Goal: Information Seeking & Learning: Learn about a topic

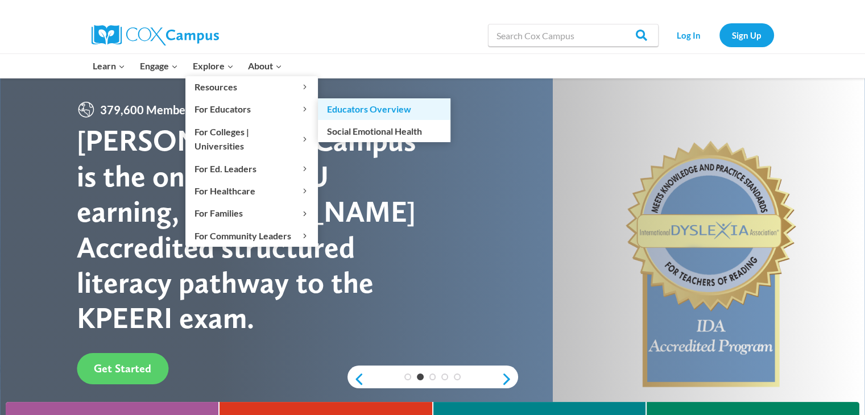
click at [339, 108] on link "Educators Overview" at bounding box center [384, 109] width 133 height 22
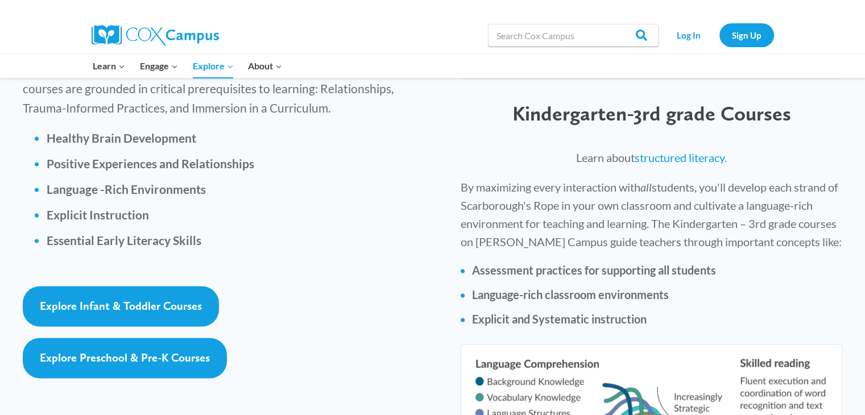
scroll to position [1609, 0]
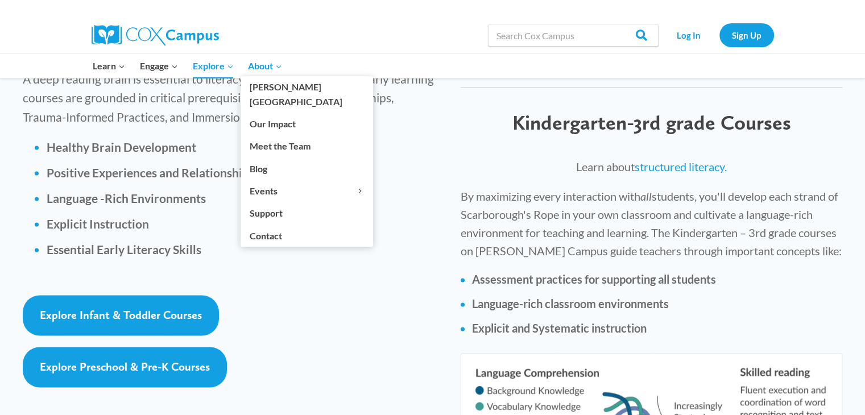
click at [269, 65] on span "About Expand" at bounding box center [265, 66] width 34 height 15
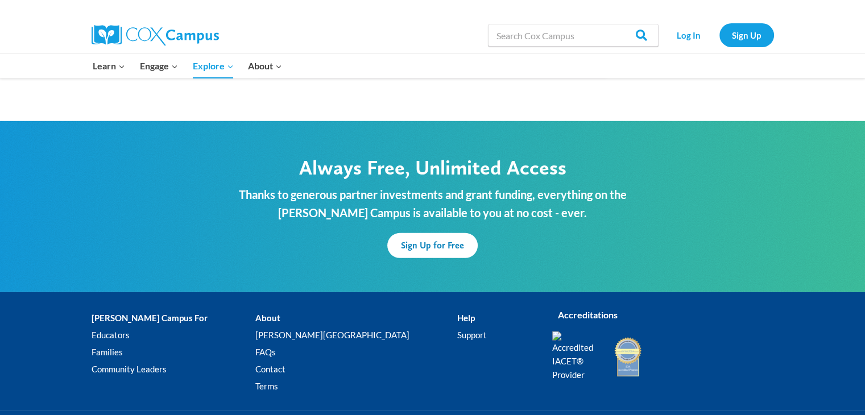
scroll to position [3435, 0]
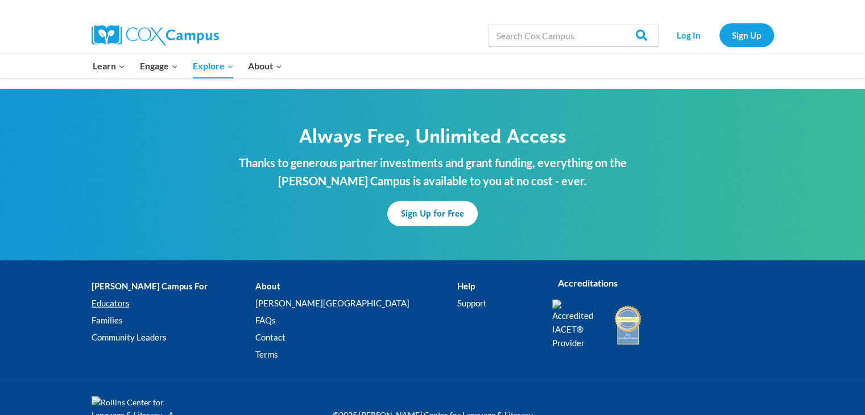
click at [111, 295] on link "Educators" at bounding box center [174, 303] width 164 height 17
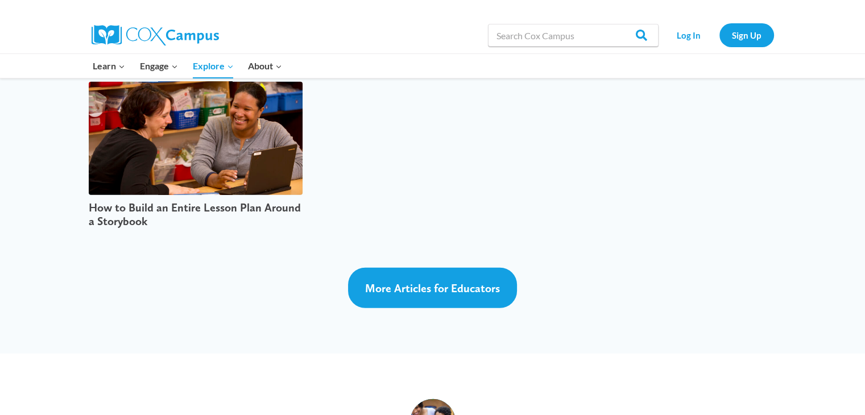
scroll to position [2913, 0]
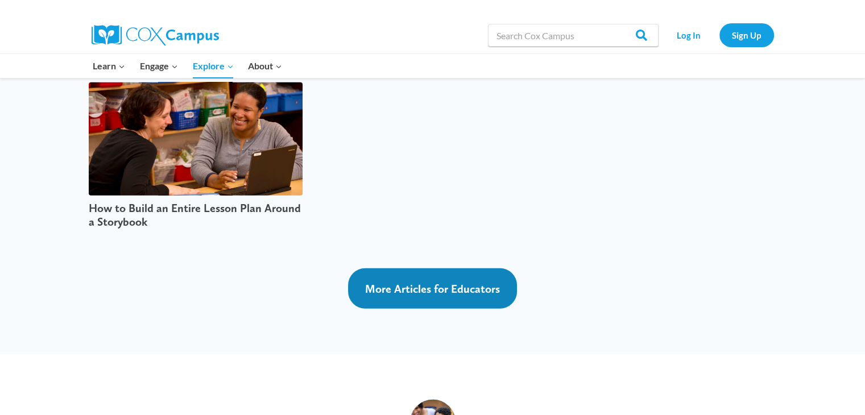
click at [426, 282] on span "More Articles for Educators" at bounding box center [432, 289] width 135 height 14
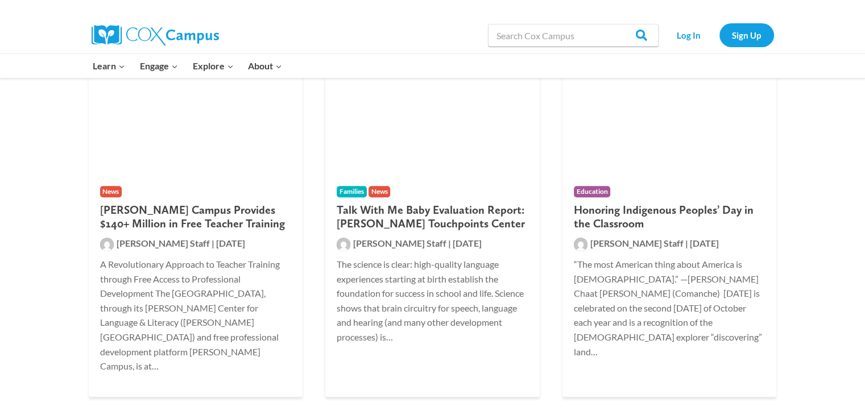
scroll to position [369, 0]
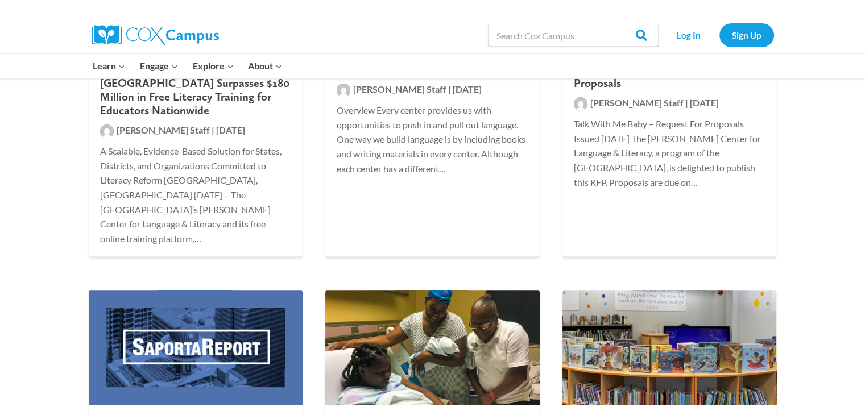
click at [176, 32] on img at bounding box center [155, 35] width 127 height 20
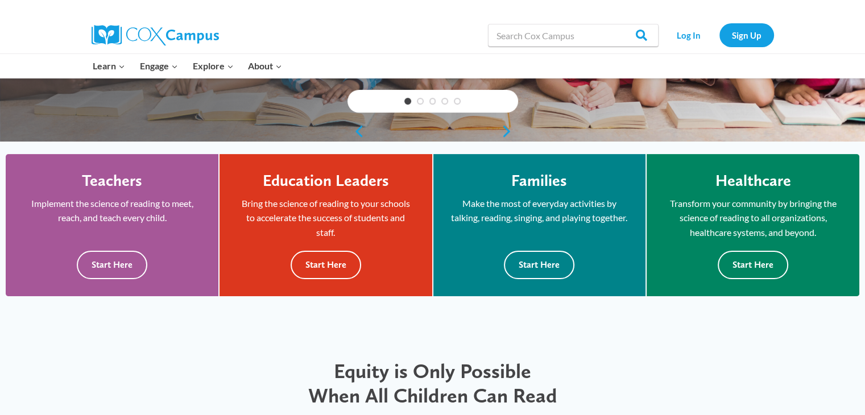
scroll to position [278, 0]
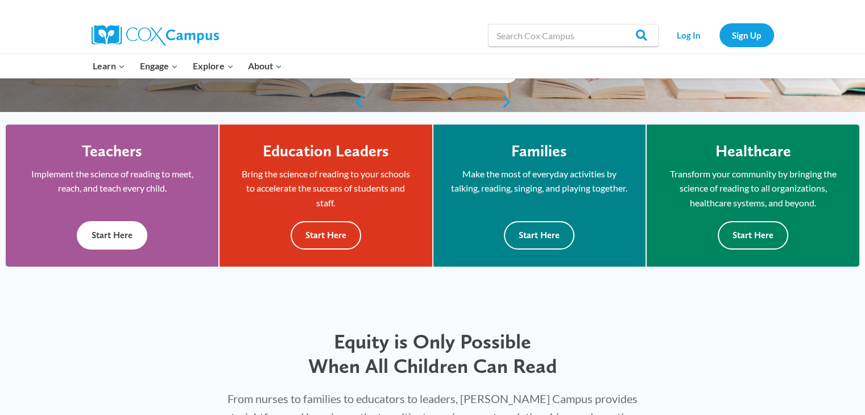
click at [138, 236] on button "Start Here" at bounding box center [112, 235] width 71 height 28
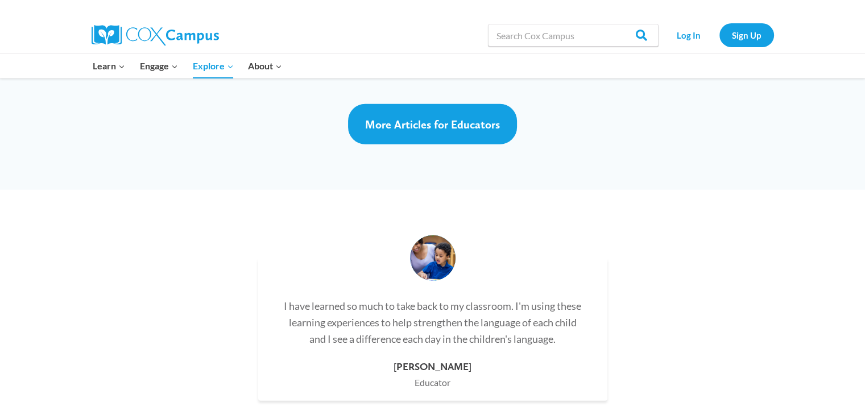
scroll to position [3077, 0]
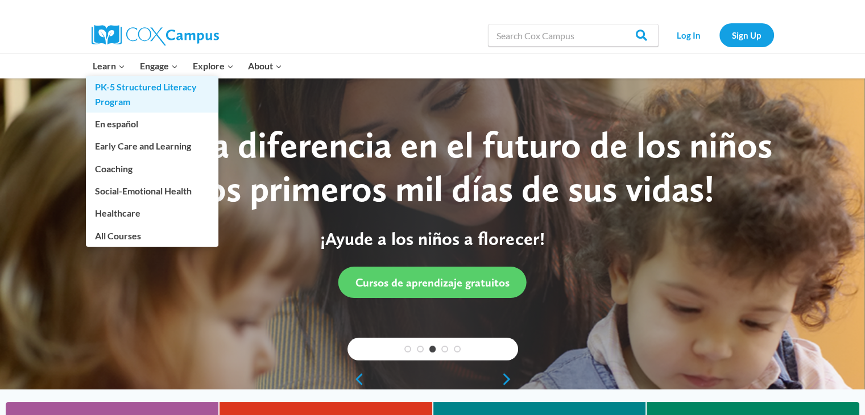
click at [119, 92] on link "PK-5 Structured Literacy Program" at bounding box center [152, 94] width 133 height 36
